Goal: Find specific page/section

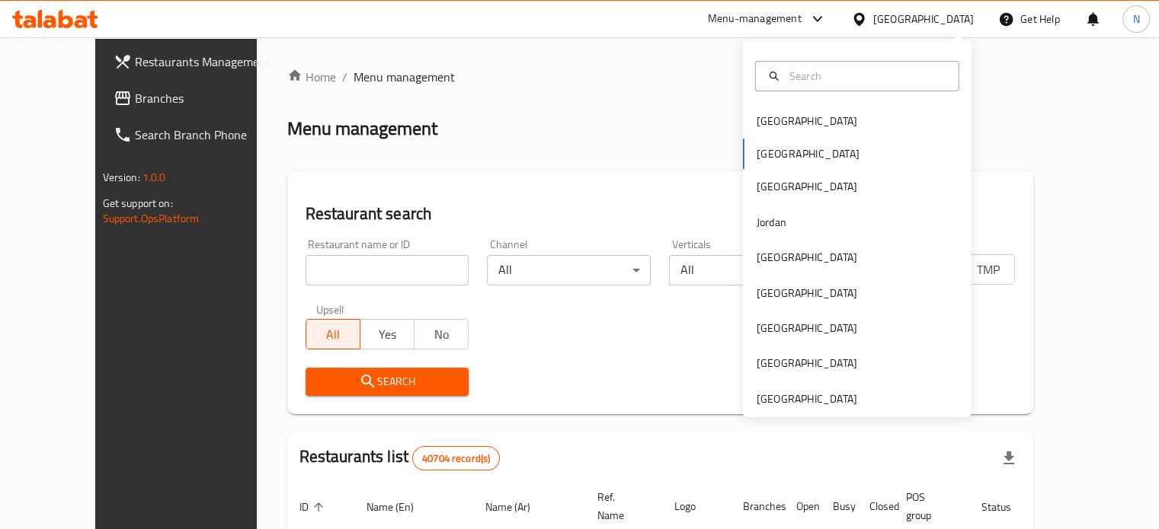
click at [759, 189] on div "[GEOGRAPHIC_DATA]" at bounding box center [806, 186] width 101 height 17
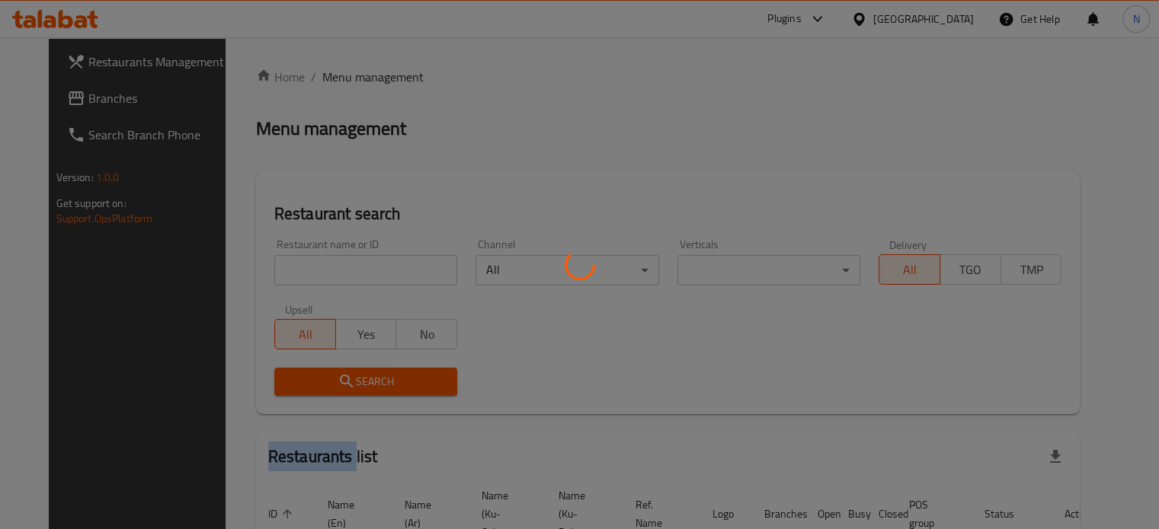
click at [759, 189] on div at bounding box center [579, 264] width 1159 height 529
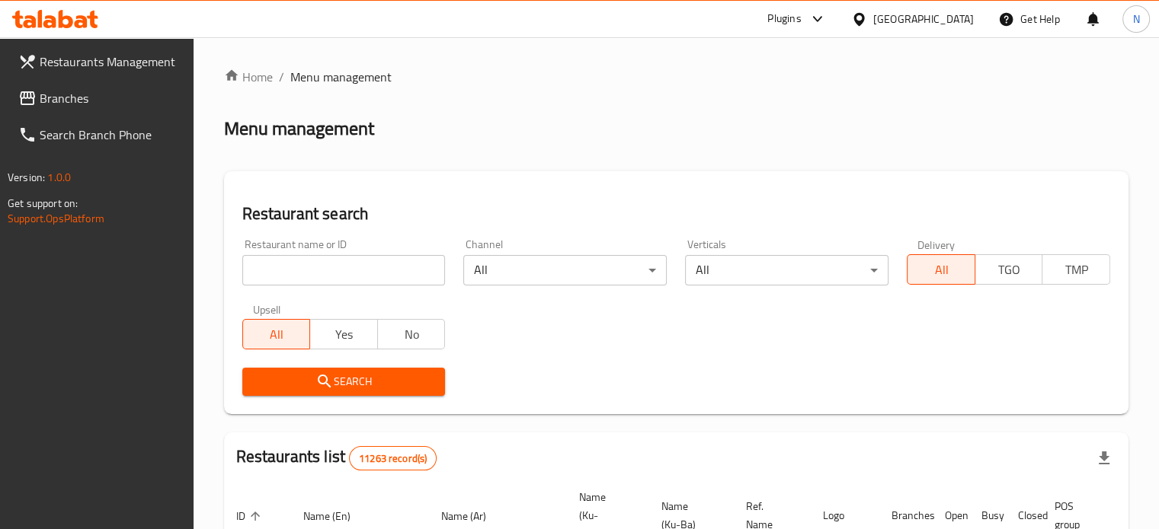
click at [801, 21] on div "Plugins" at bounding box center [784, 19] width 34 height 18
click at [699, 100] on div "Agent Campaigns Center" at bounding box center [751, 102] width 115 height 17
